Goal: Communication & Community: Answer question/provide support

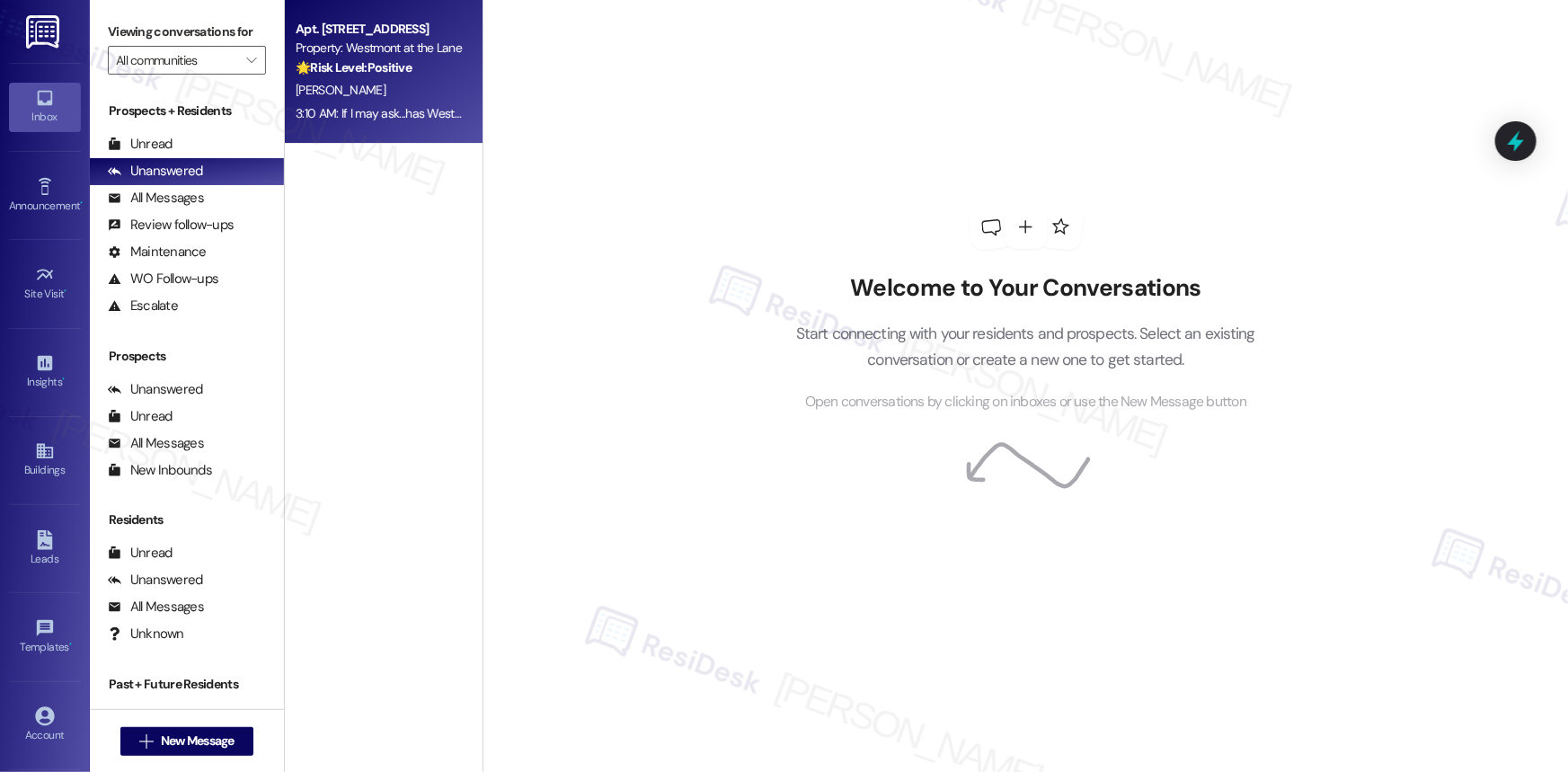
click at [342, 69] on strong "🌟 Risk Level: Positive" at bounding box center [354, 67] width 116 height 16
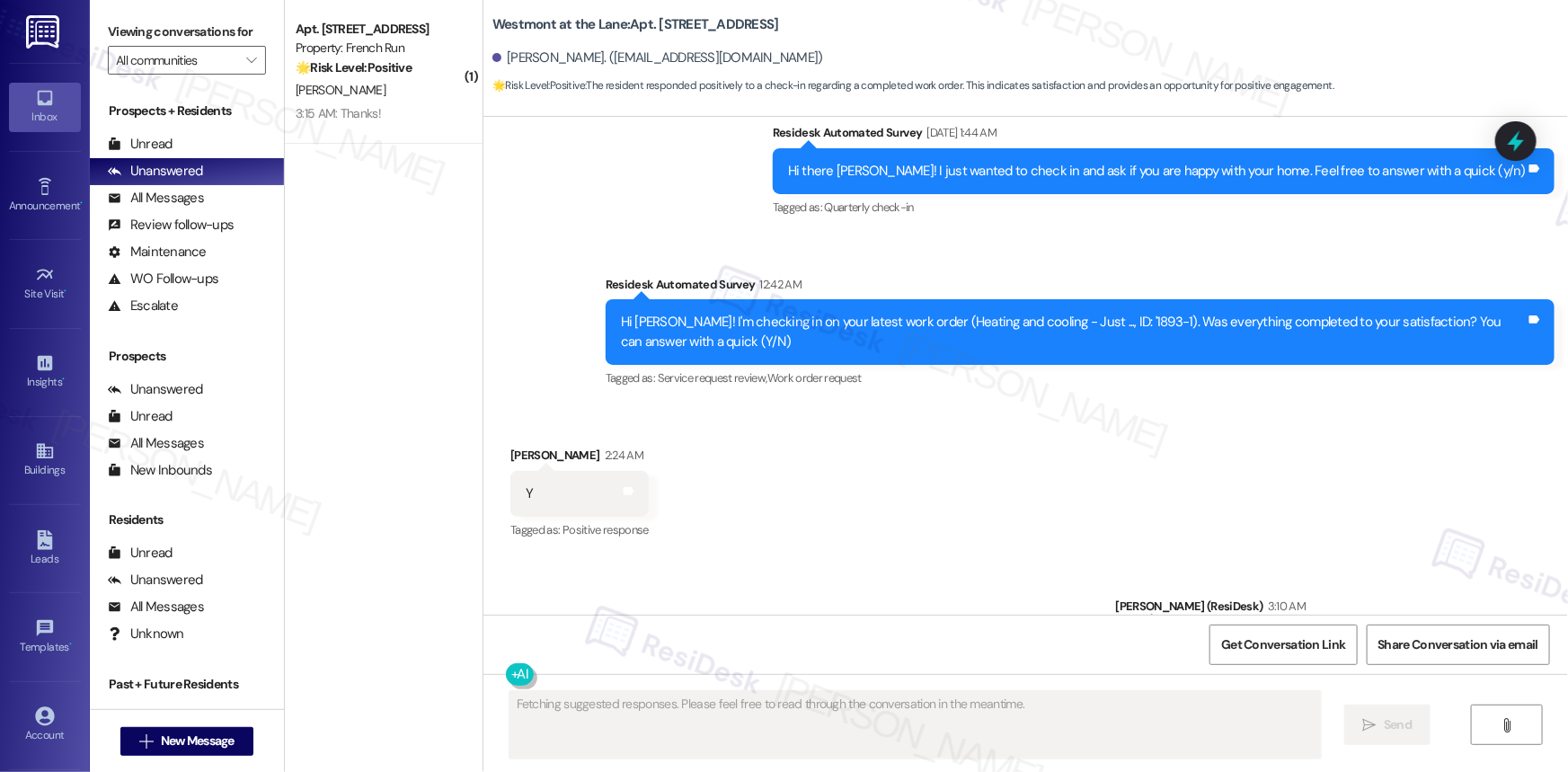
scroll to position [3865, 0]
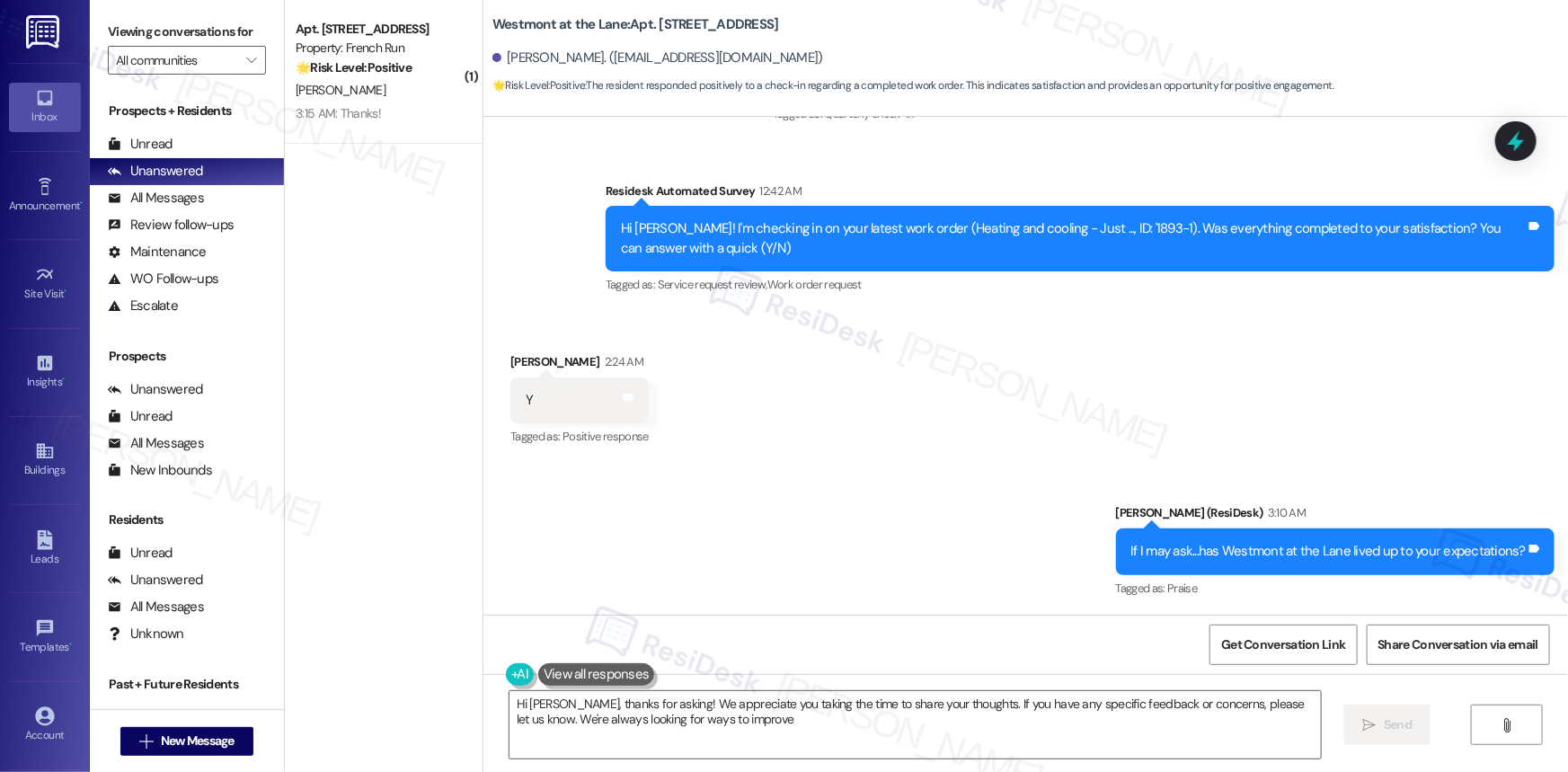
type textarea "Hi Matt, thanks for asking! We appreciate you taking the time to share your tho…"
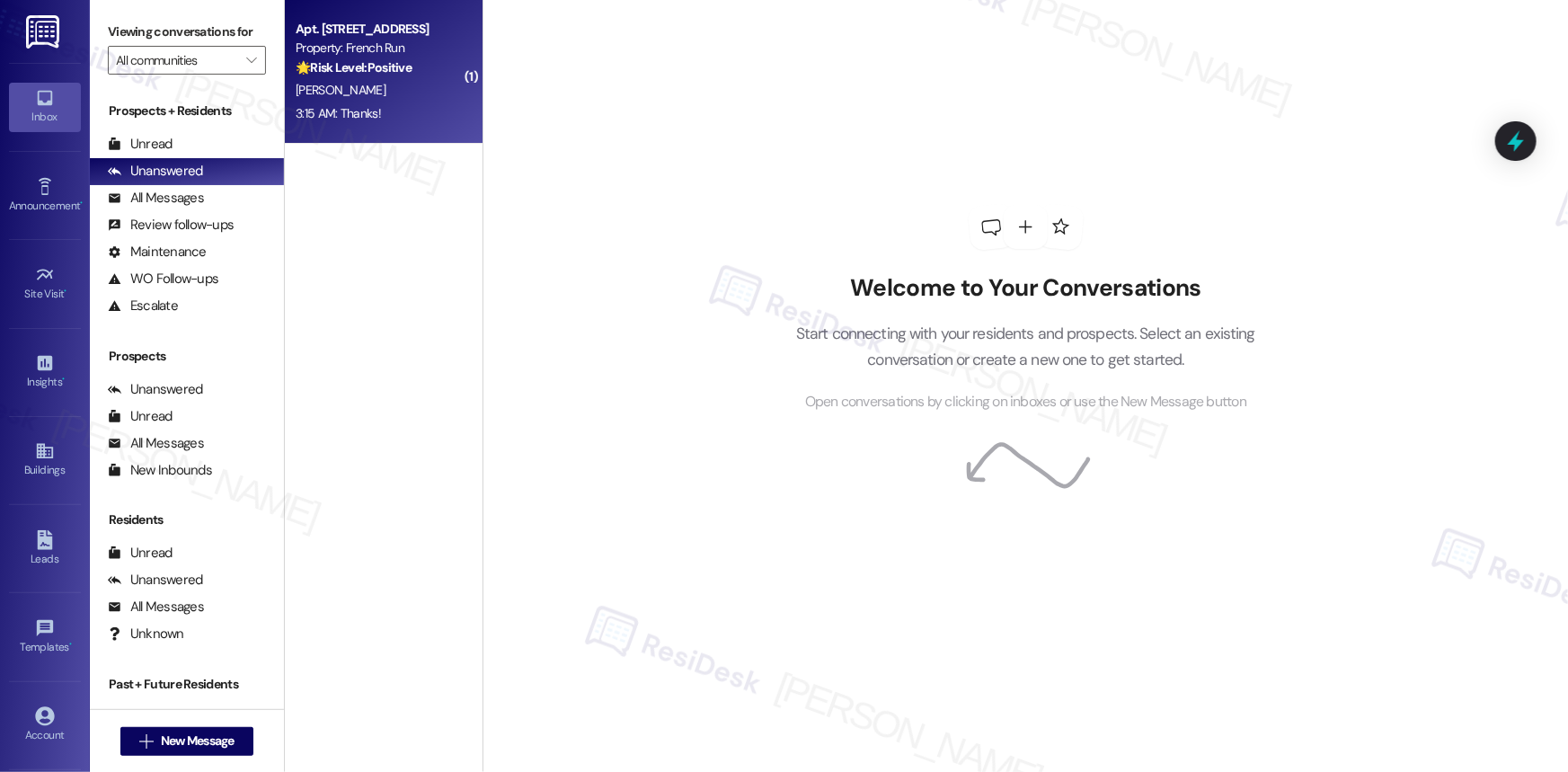
click at [390, 72] on strong "🌟 Risk Level: Positive" at bounding box center [354, 67] width 116 height 16
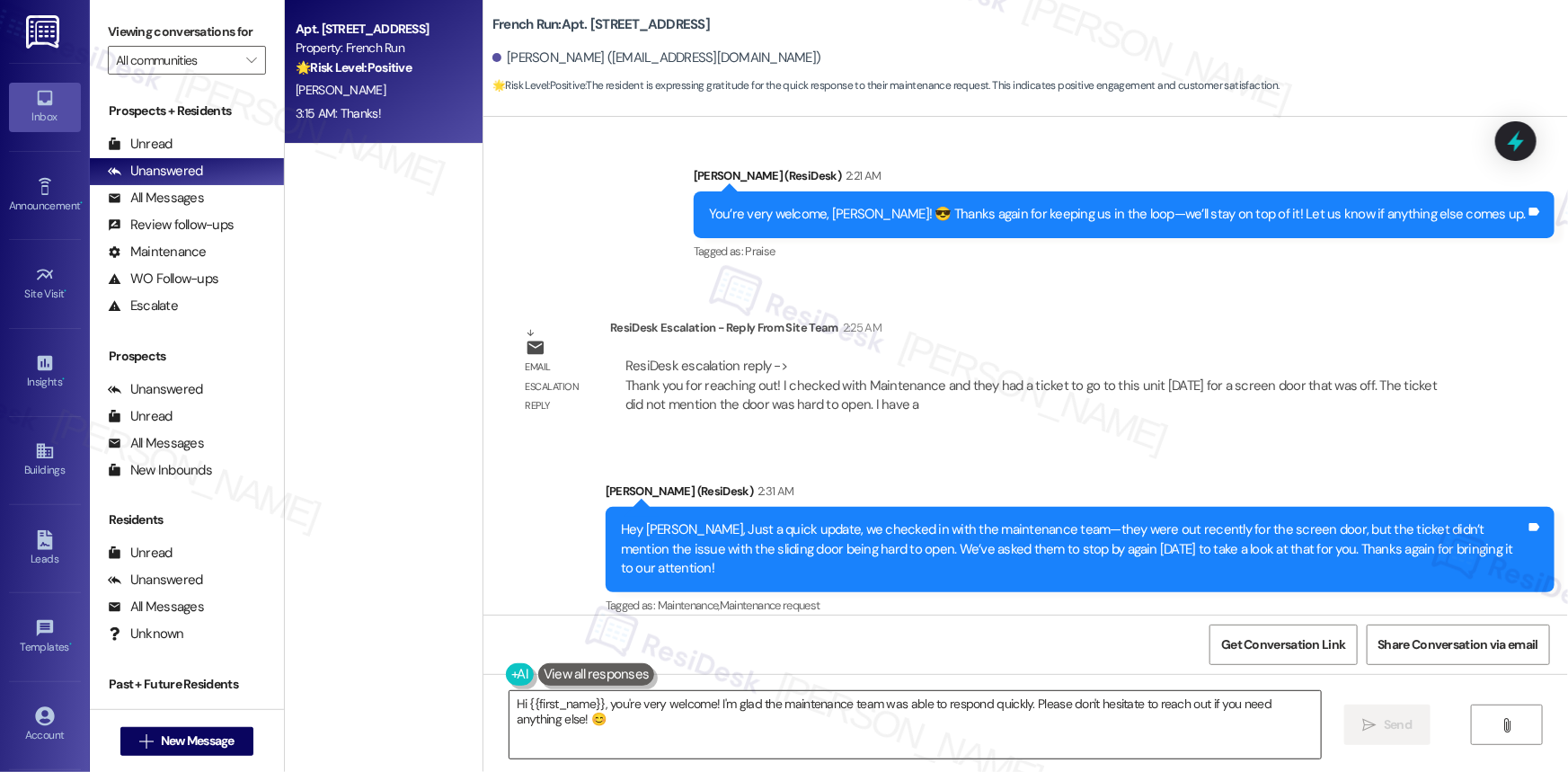
scroll to position [11303, 0]
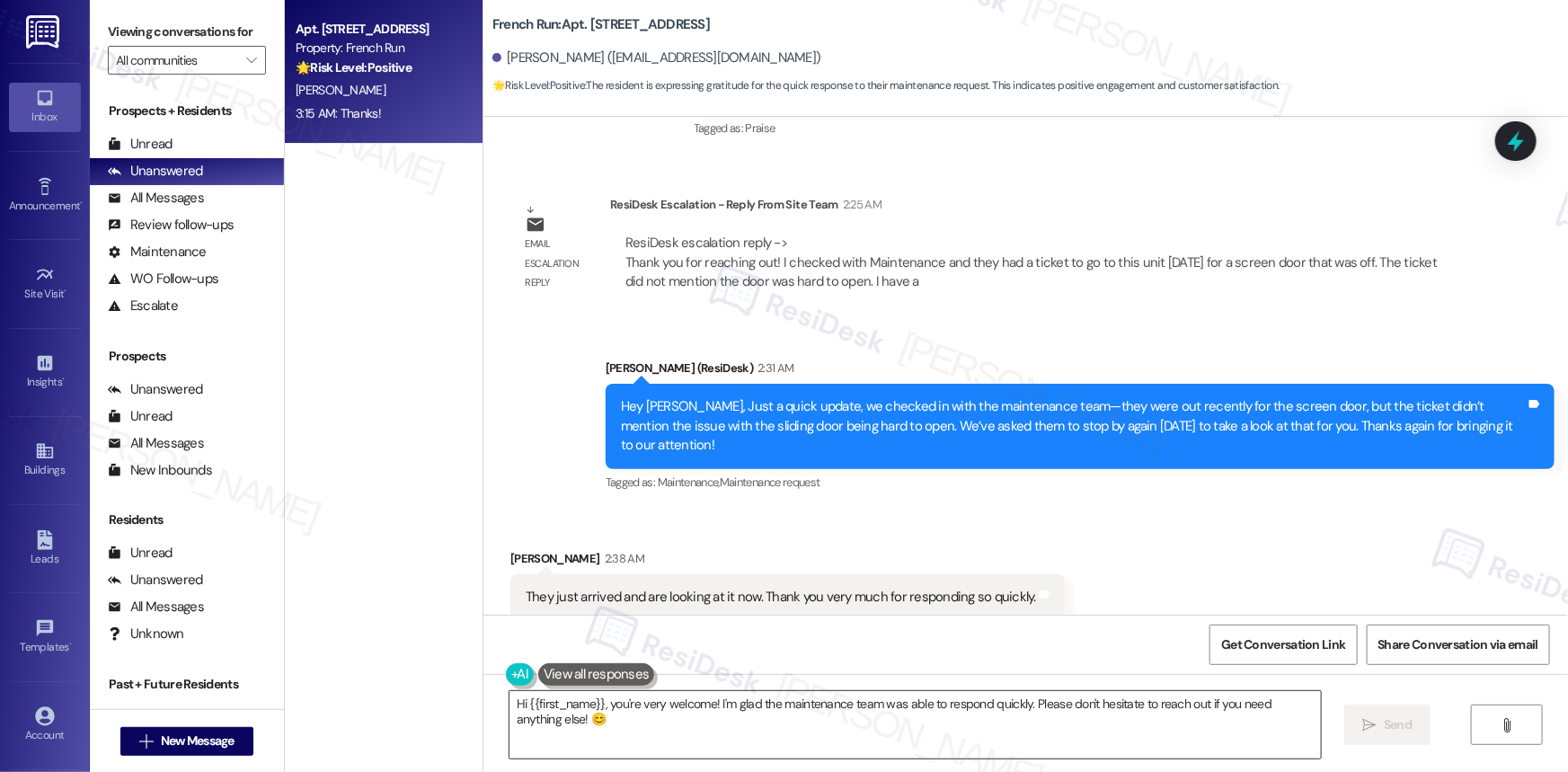
click at [638, 727] on textarea "Hi {{first_name}}, you're very welcome! I'm glad the maintenance team was able …" at bounding box center [915, 725] width 812 height 67
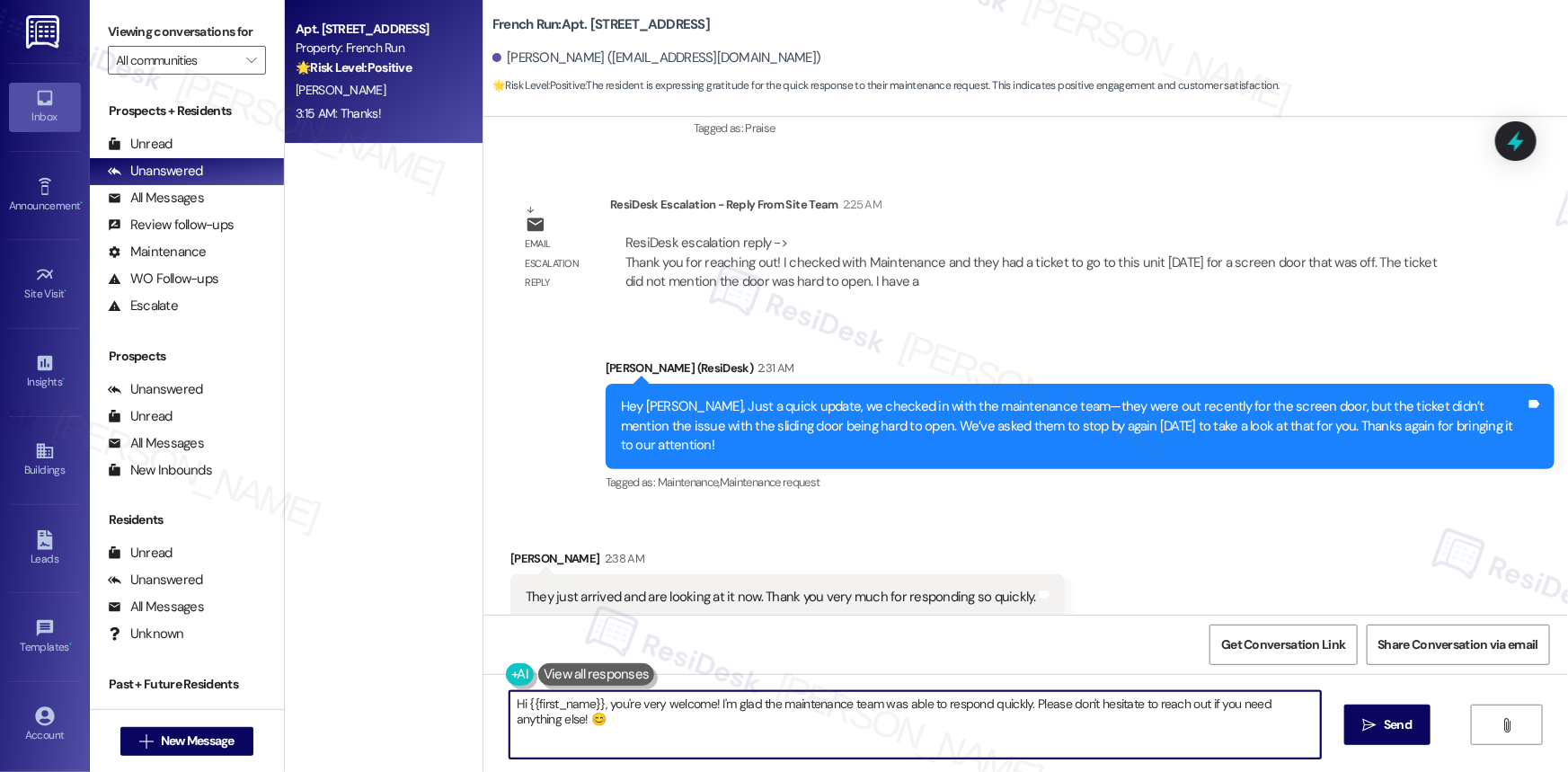
click at [638, 727] on textarea "Hi {{first_name}}, you're very welcome! I'm glad the maintenance team was able …" at bounding box center [915, 725] width 812 height 67
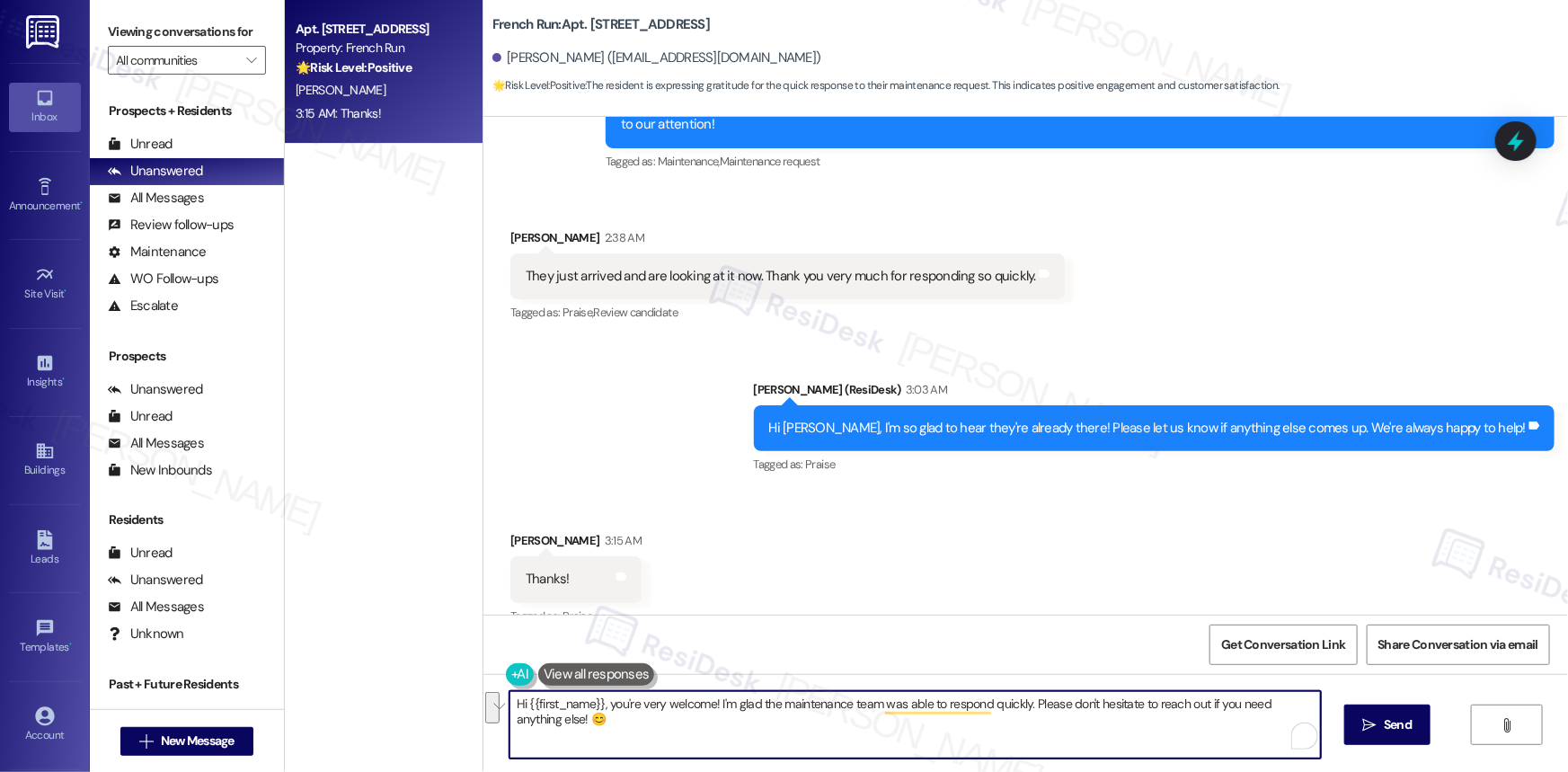
scroll to position [11629, 0]
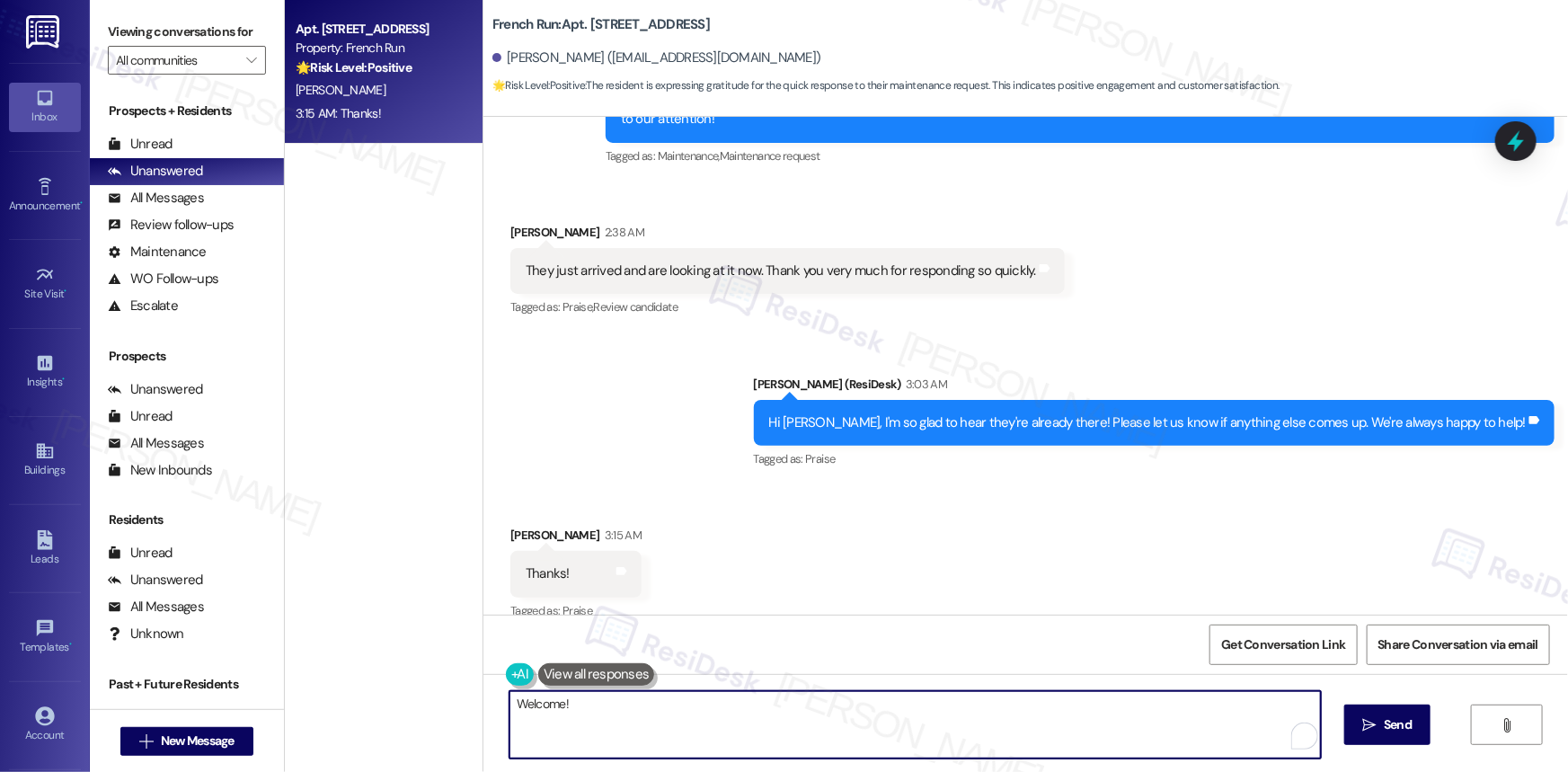
click at [509, 705] on textarea "Welcome!" at bounding box center [915, 725] width 812 height 67
click at [674, 710] on textarea "You're Welcome!" at bounding box center [915, 725] width 812 height 67
type textarea "You're Welcome! Have a great day!"
click at [1384, 728] on span "Send" at bounding box center [1397, 726] width 28 height 19
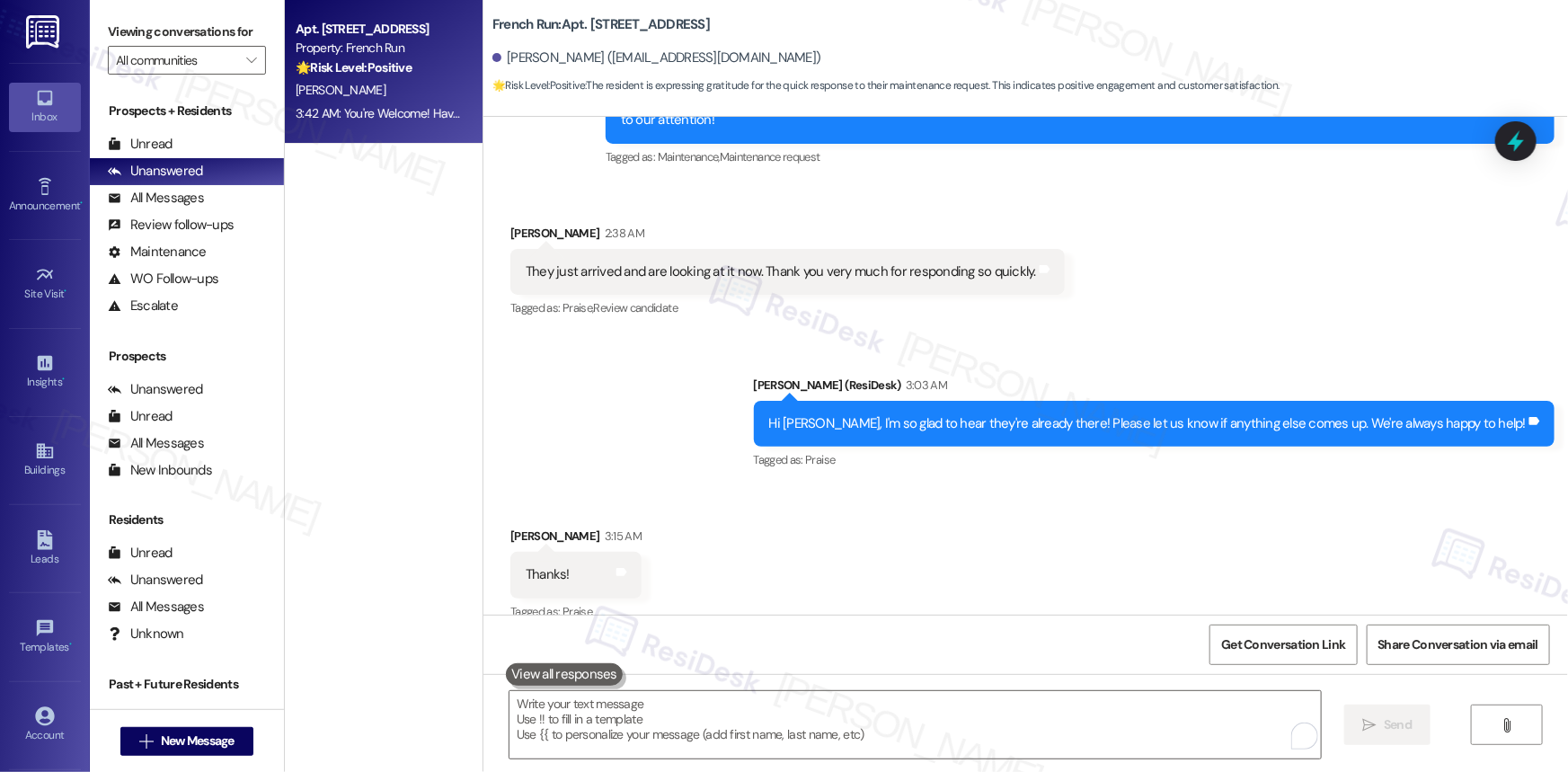
scroll to position [11754, 0]
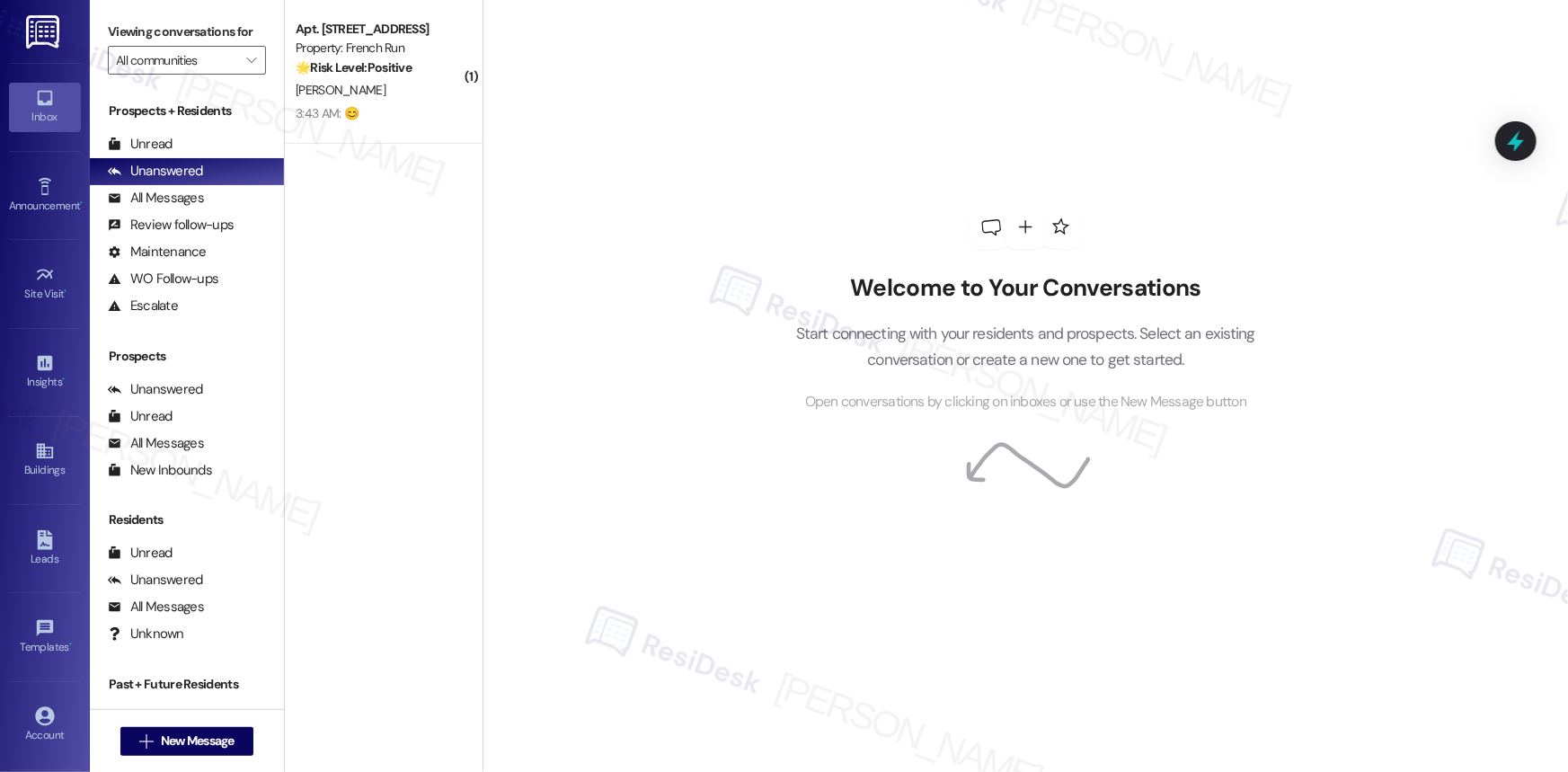
click at [384, 71] on strong "🌟 Risk Level: Positive" at bounding box center [354, 67] width 116 height 16
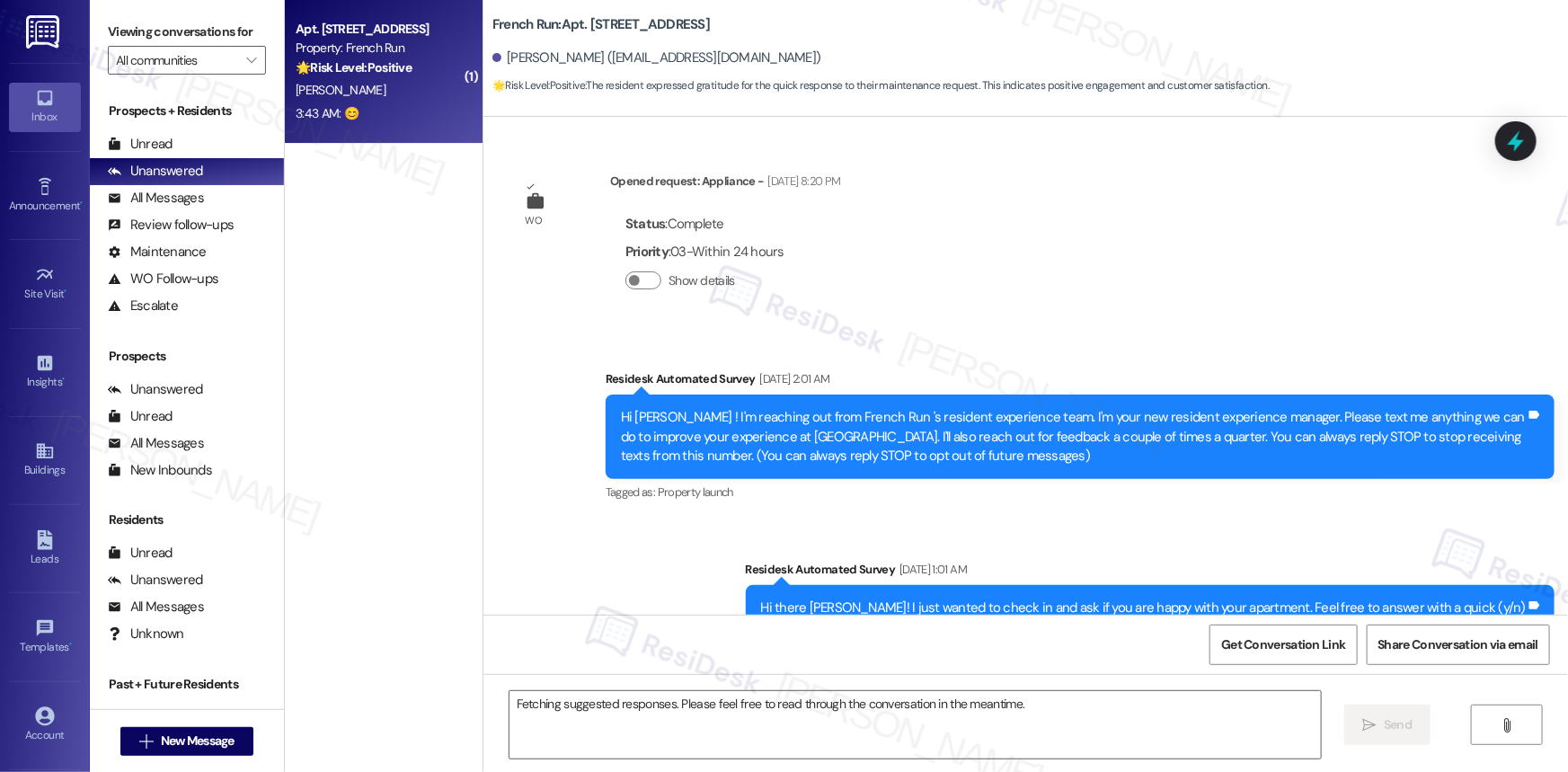
scroll to position [11932, 0]
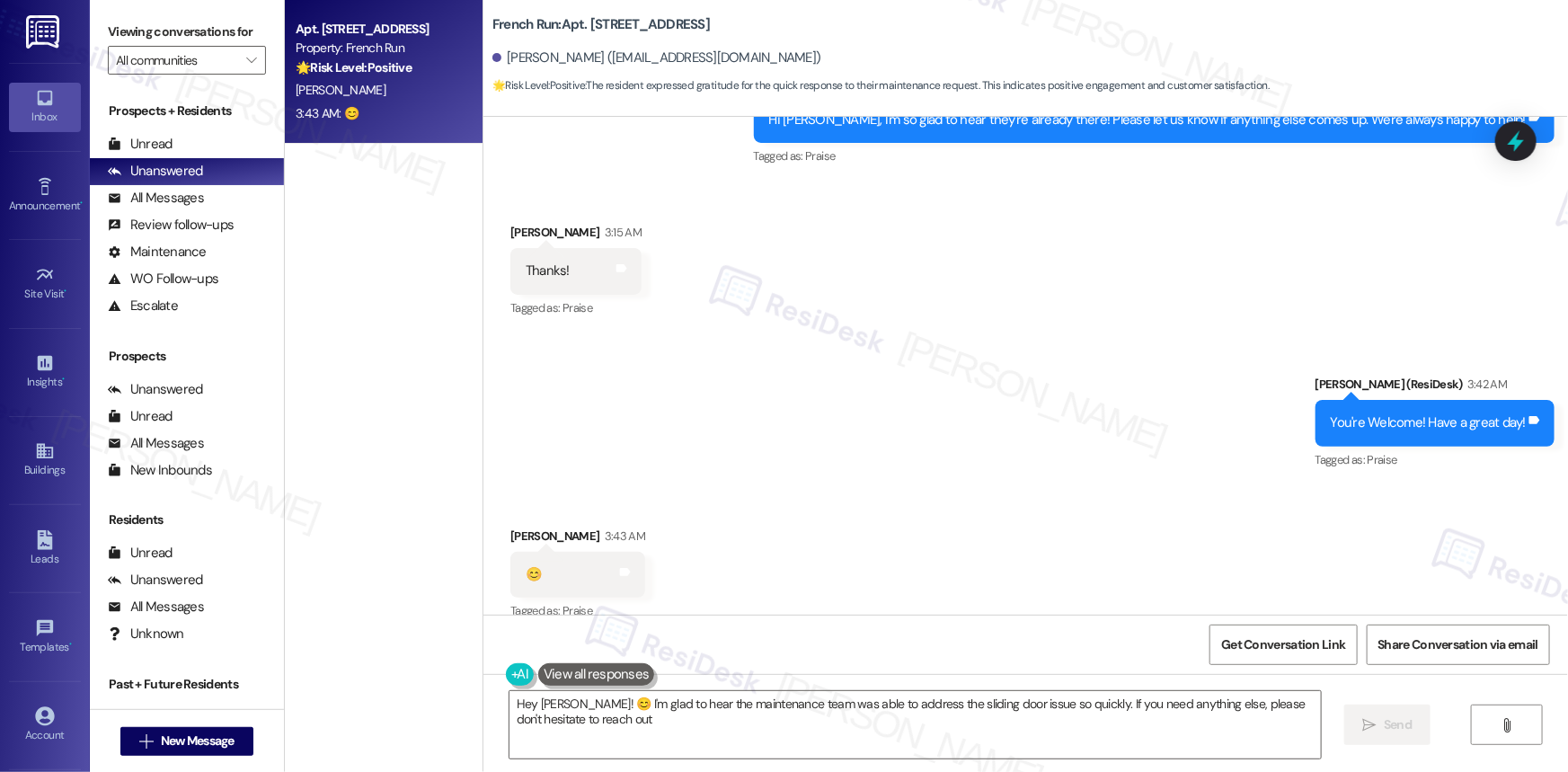
type textarea "Hey [PERSON_NAME]! 😊 I'm glad to hear the maintenance team was able to address …"
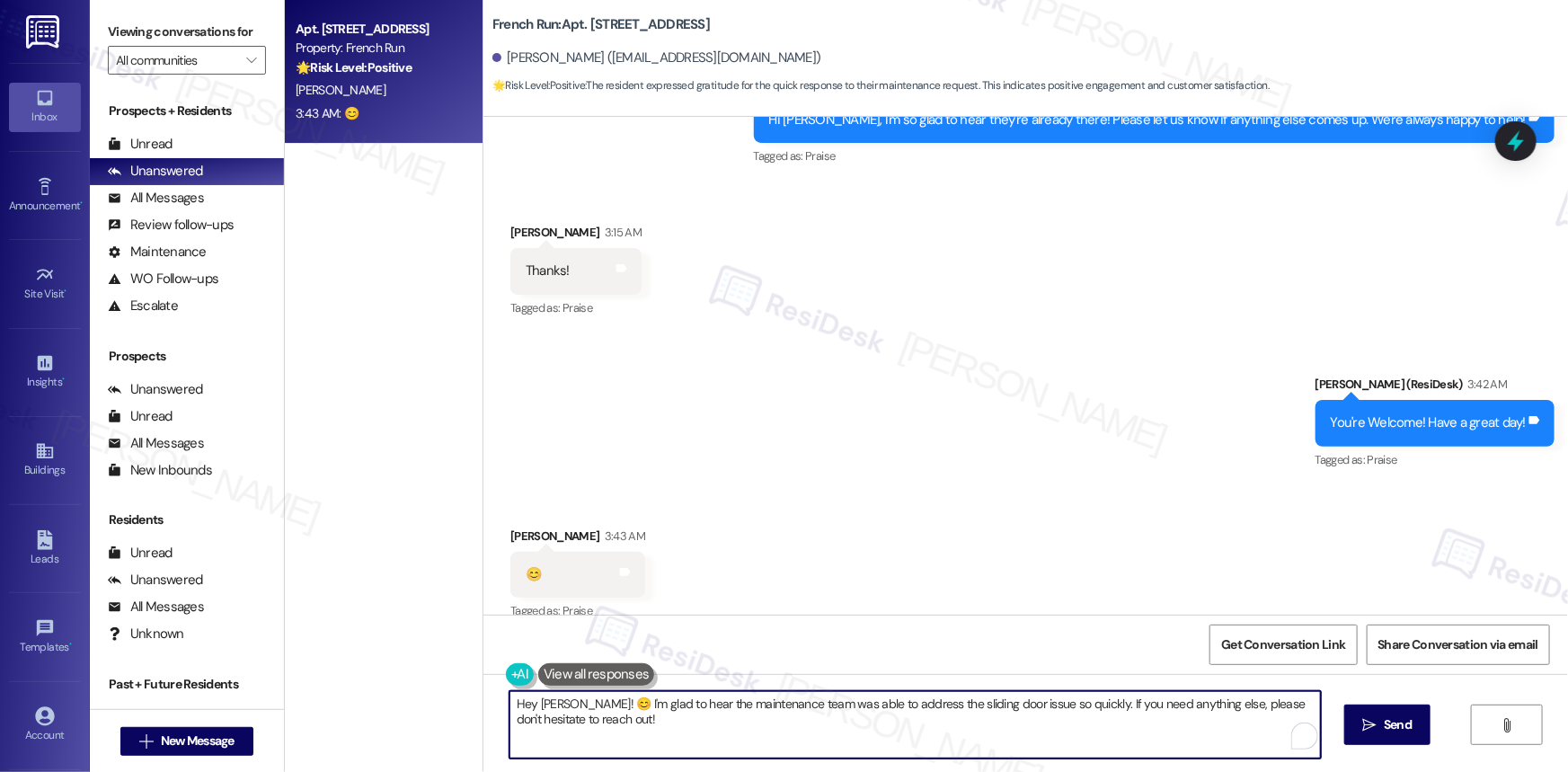
drag, startPoint x: 599, startPoint y: 722, endPoint x: 497, endPoint y: 705, distance: 103.4
click at [500, 705] on div "Hey [PERSON_NAME]! 😊 I'm glad to hear the maintenance team was able to address …" at bounding box center [906, 725] width 813 height 69
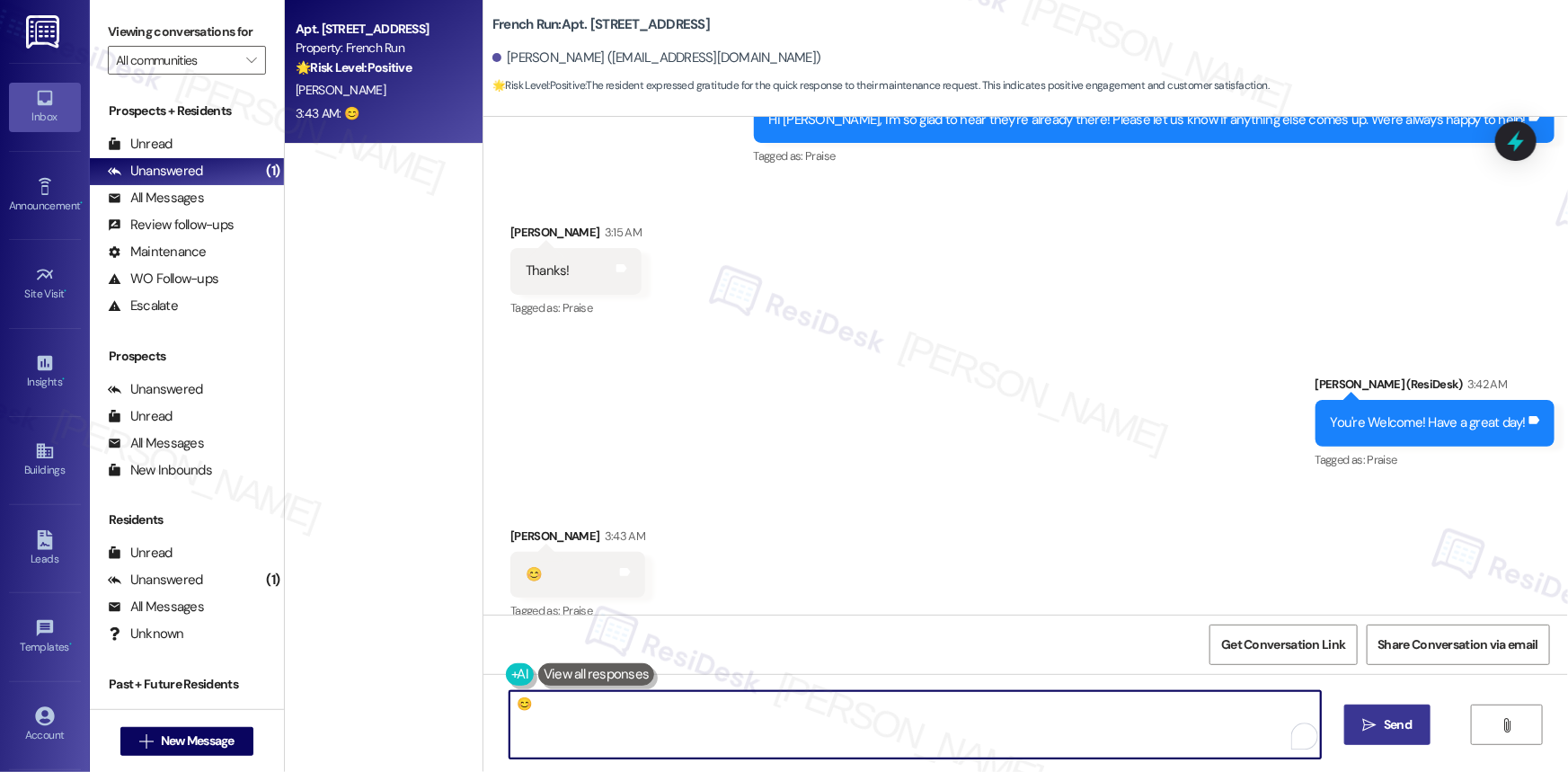
type textarea "😊"
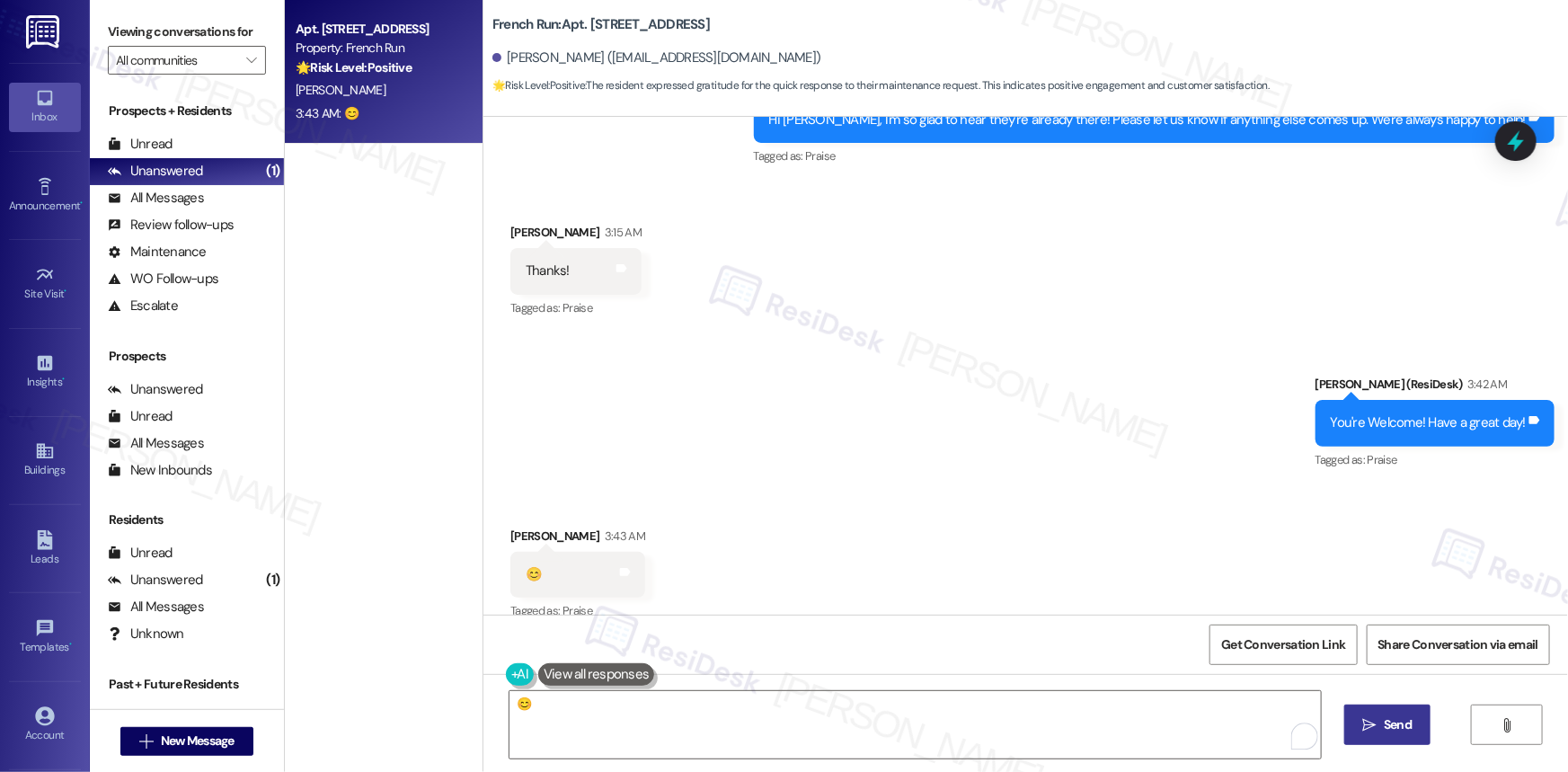
click at [1381, 722] on span "Send" at bounding box center [1398, 726] width 35 height 19
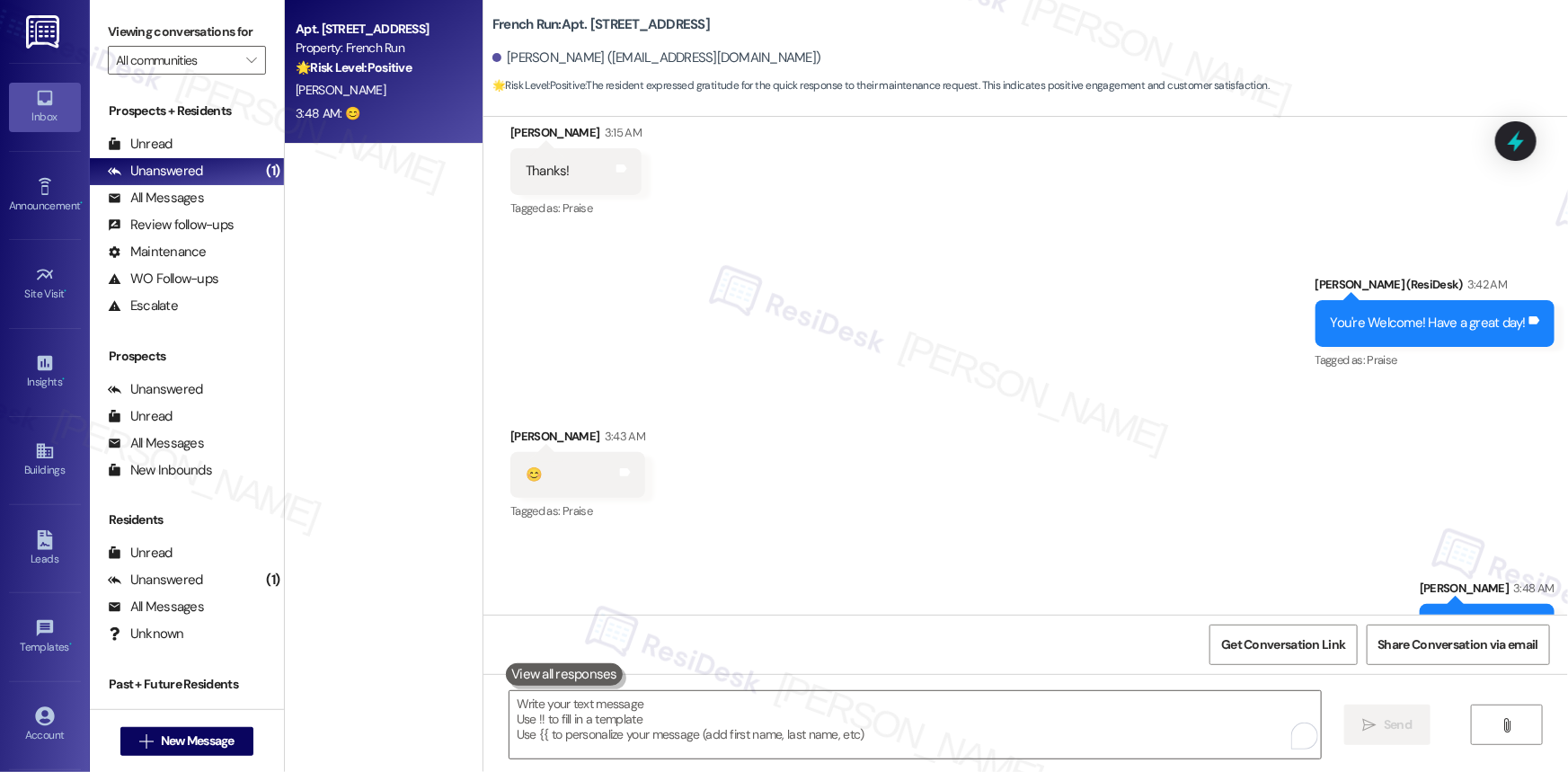
scroll to position [12058, 0]
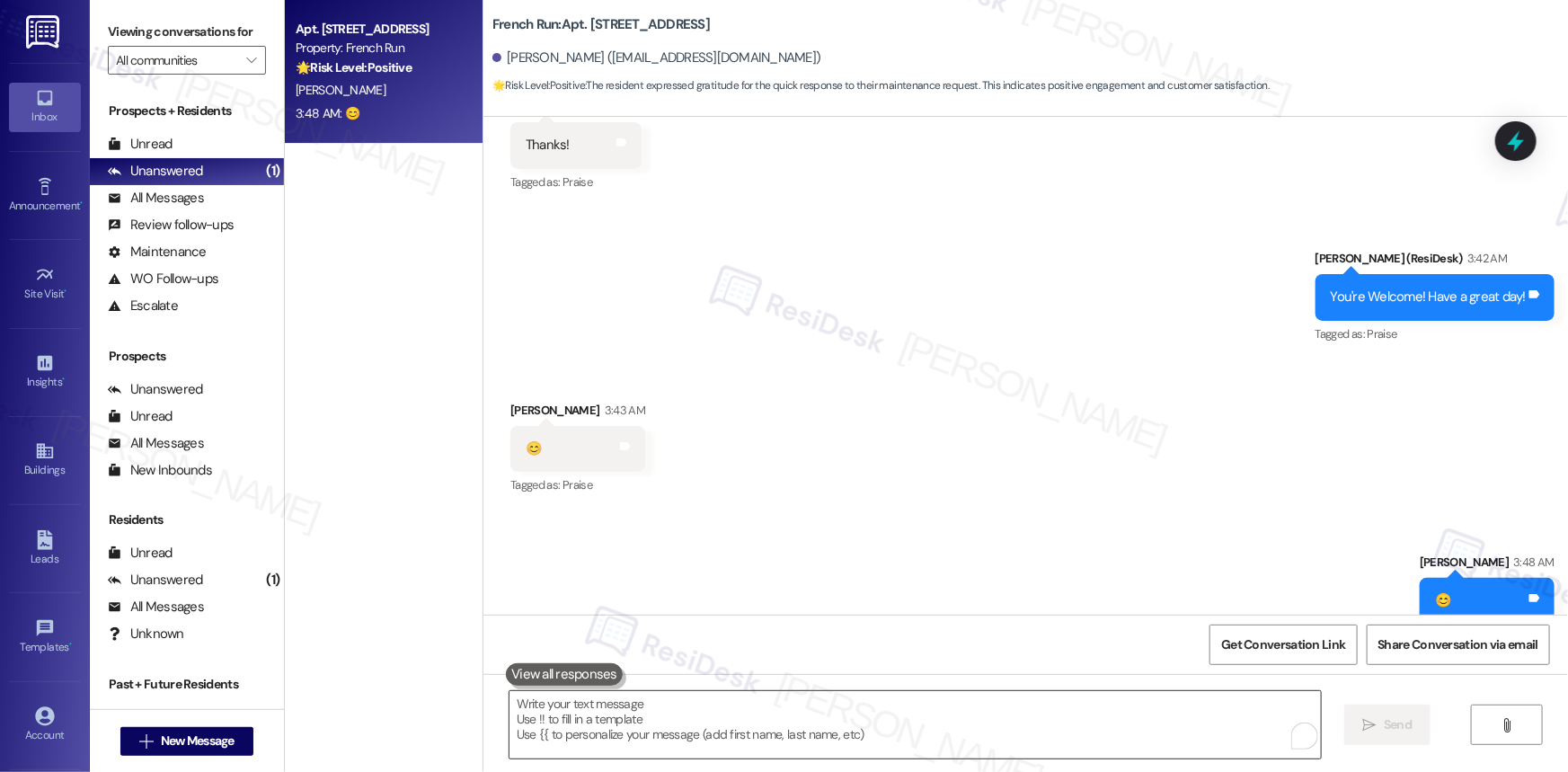
click at [800, 718] on textarea "To enrich screen reader interactions, please activate Accessibility in Grammarl…" at bounding box center [915, 725] width 812 height 67
